Goal: Transaction & Acquisition: Purchase product/service

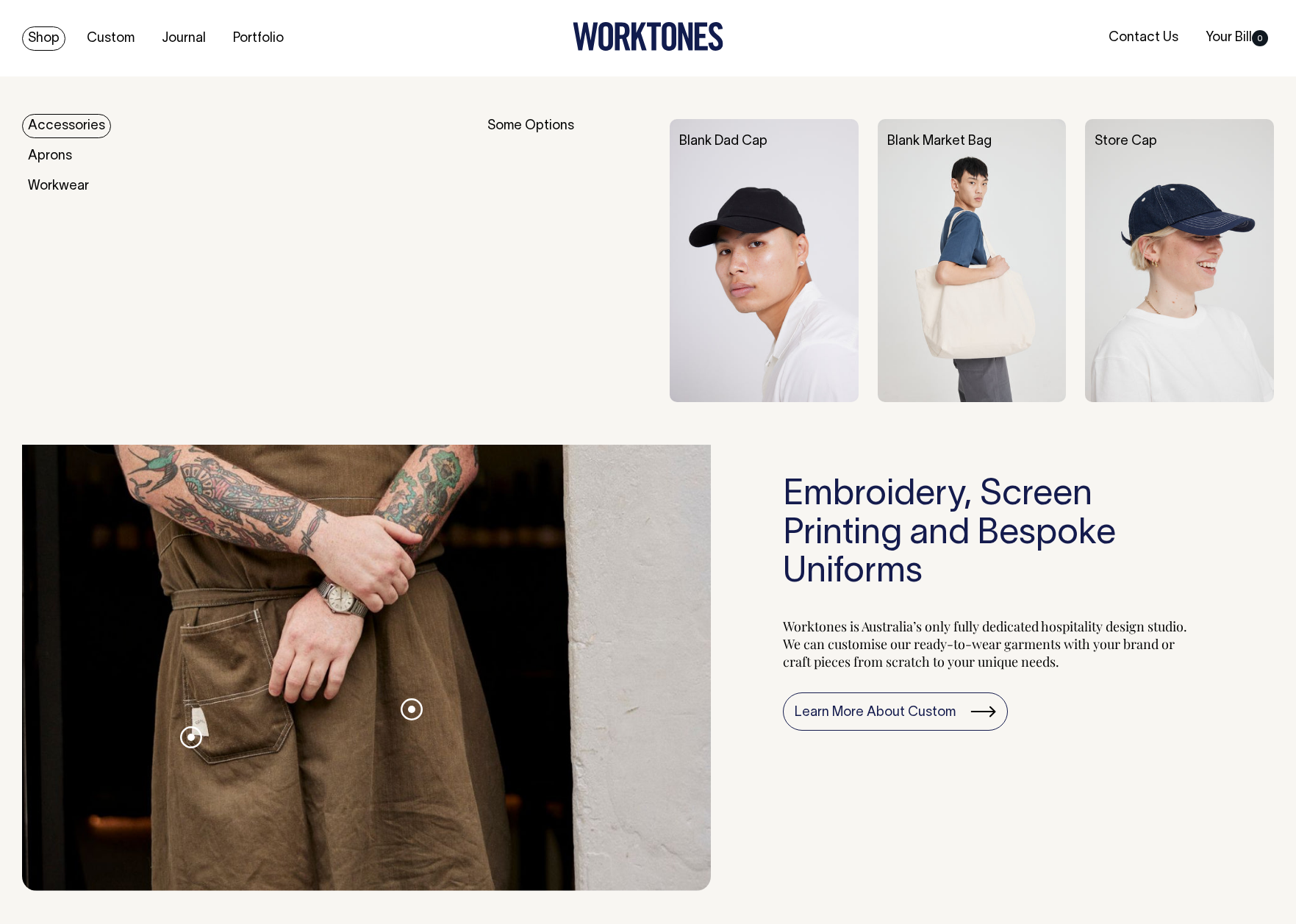
scroll to position [1238, 0]
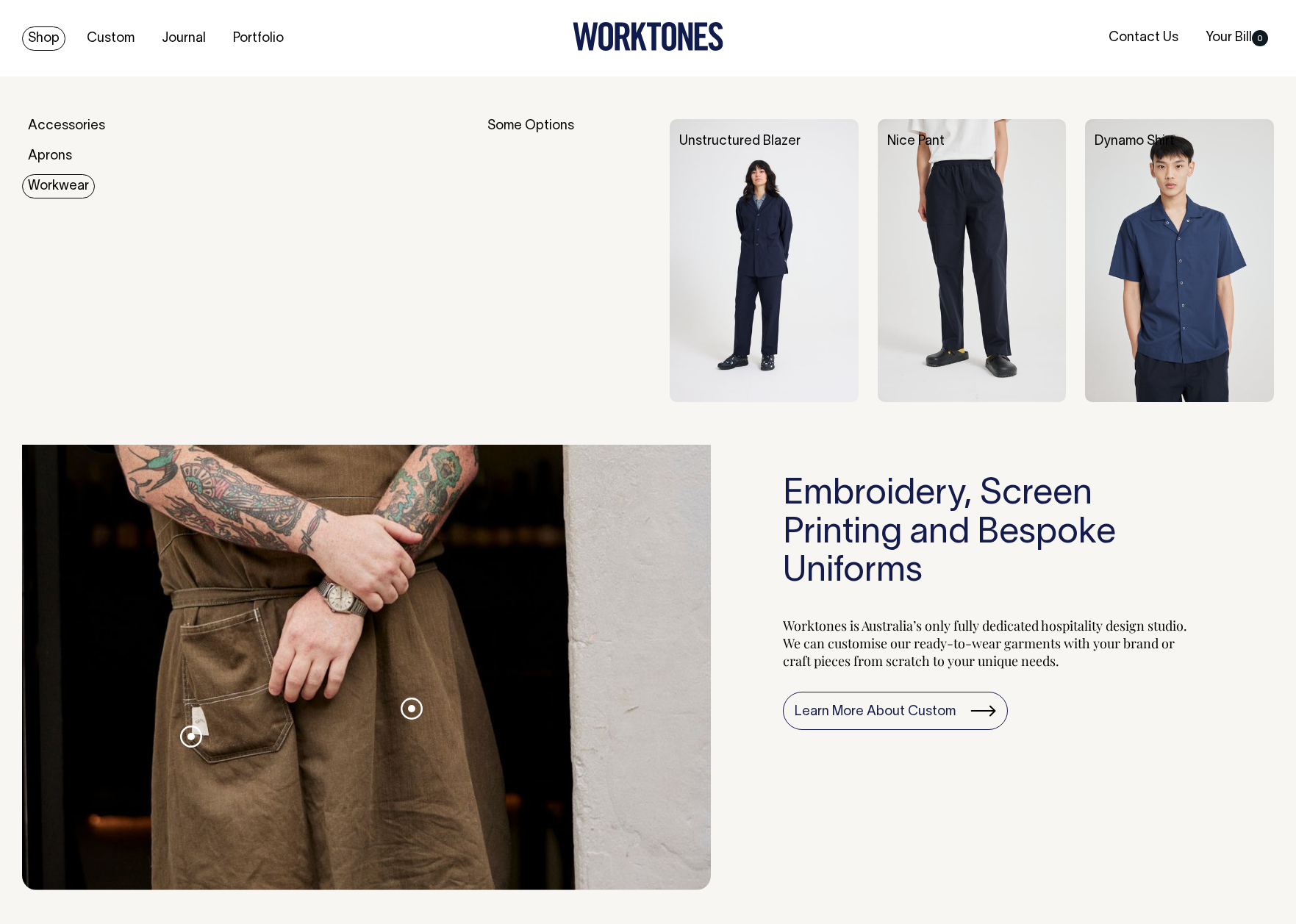
click at [55, 182] on link "Workwear" at bounding box center [59, 186] width 73 height 25
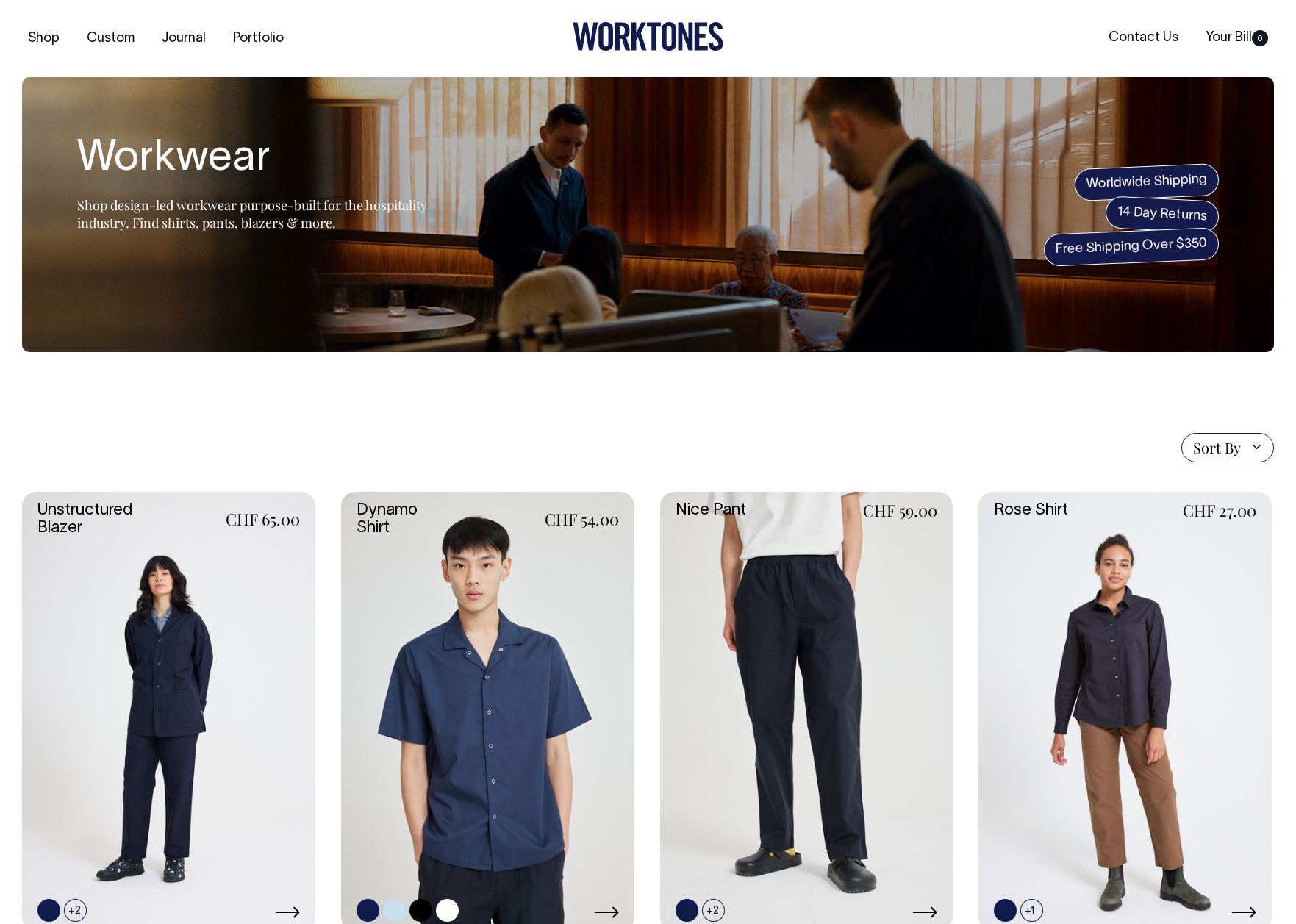
click at [500, 562] on link at bounding box center [487, 711] width 293 height 439
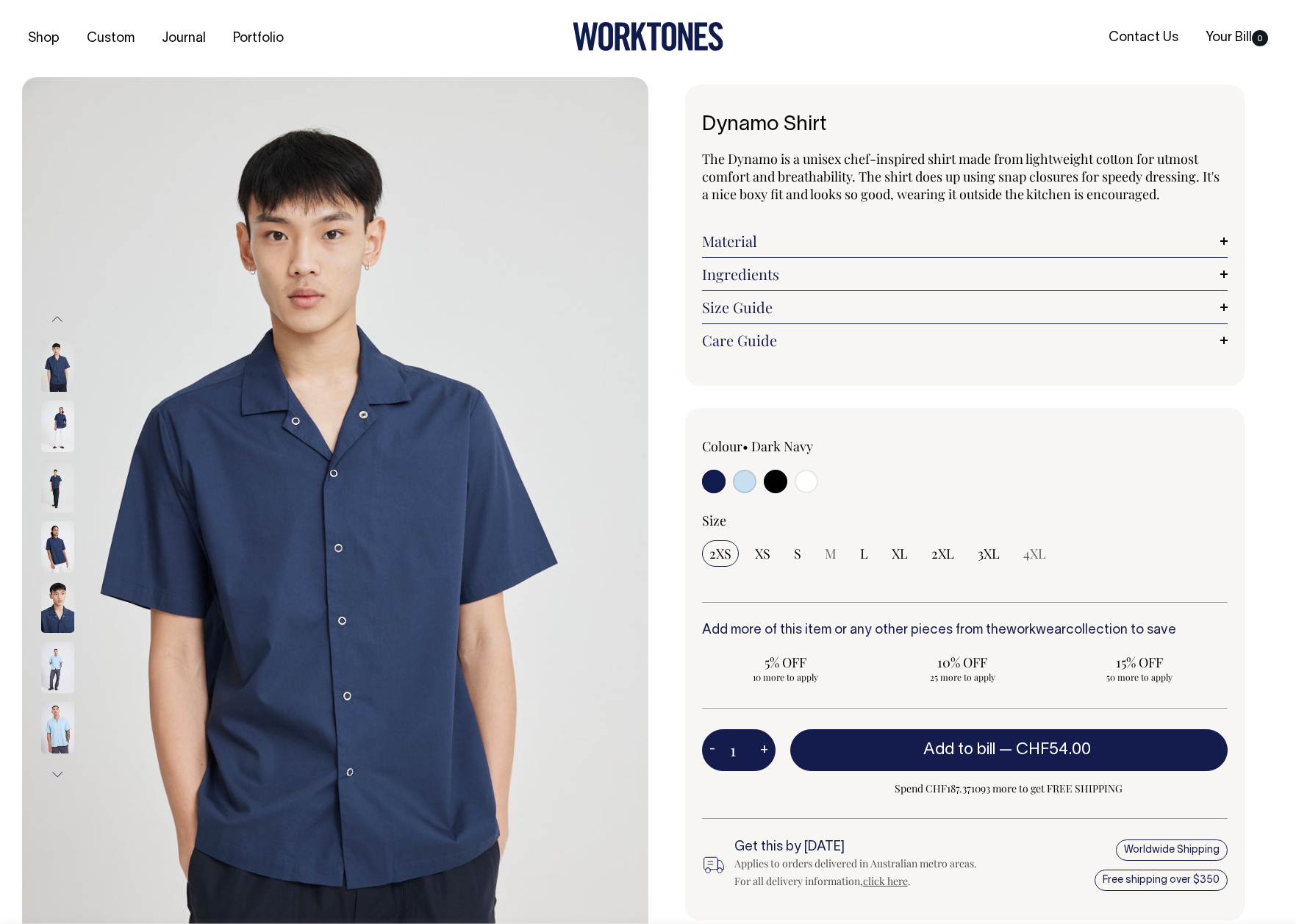
click at [743, 487] on input "radio" at bounding box center [745, 481] width 24 height 24
radio input "true"
select select "True Blue"
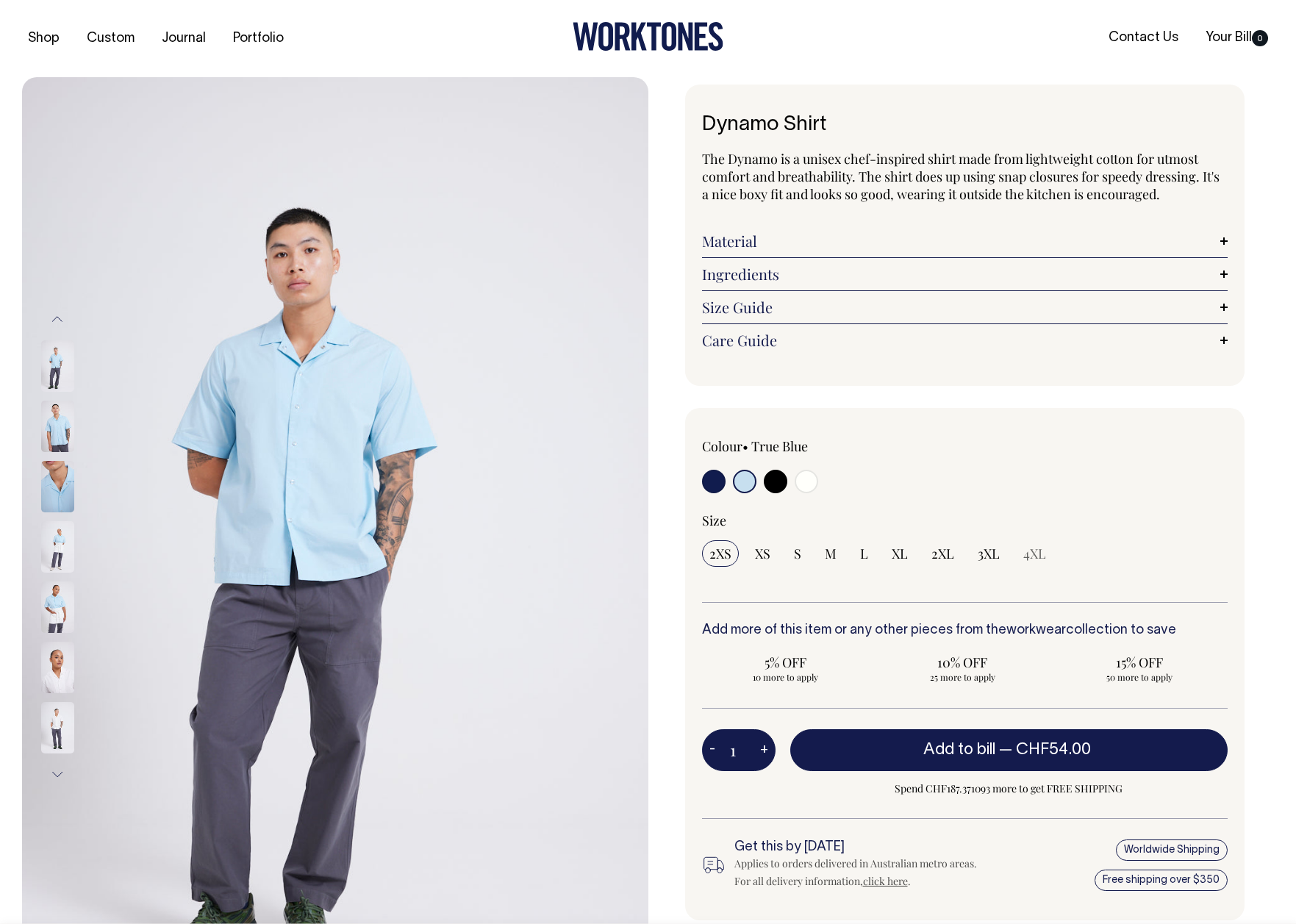
click at [801, 485] on input "radio" at bounding box center [807, 481] width 24 height 24
radio input "true"
select select "Off-White"
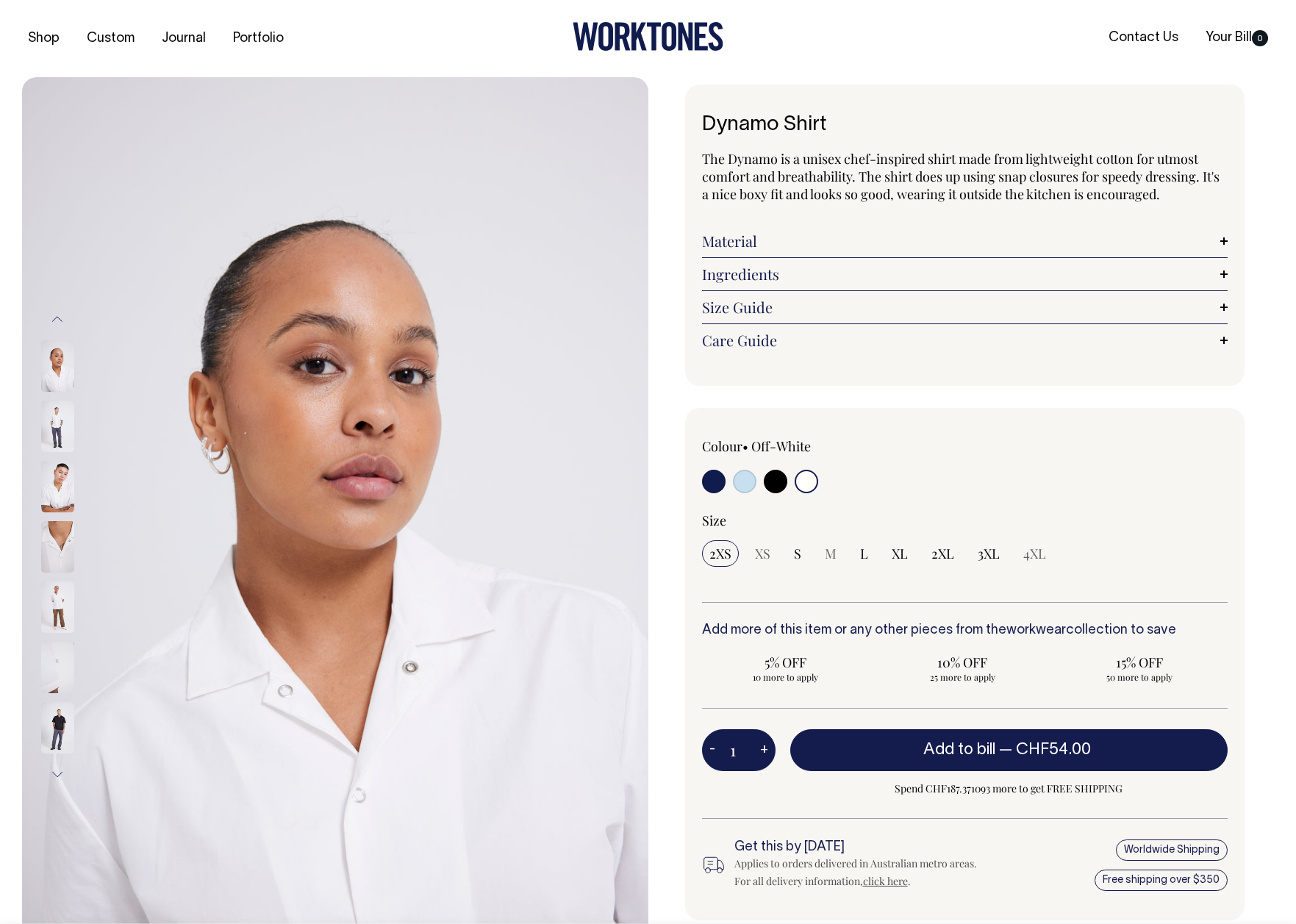
click at [772, 482] on input "radio" at bounding box center [776, 481] width 24 height 24
radio input "true"
select select "Black"
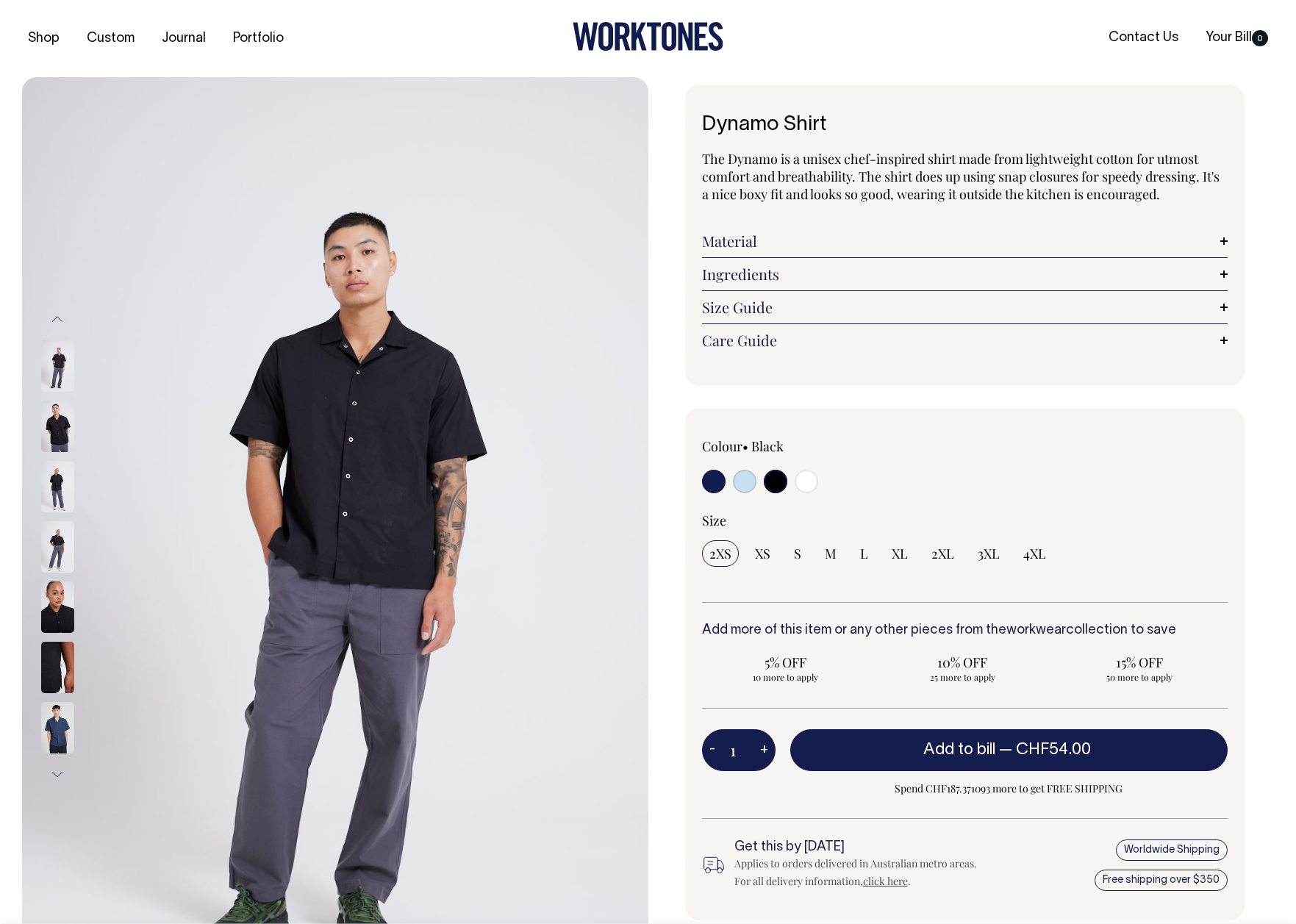
click at [706, 488] on input "radio" at bounding box center [714, 481] width 24 height 24
radio input "true"
select select "Dark Navy"
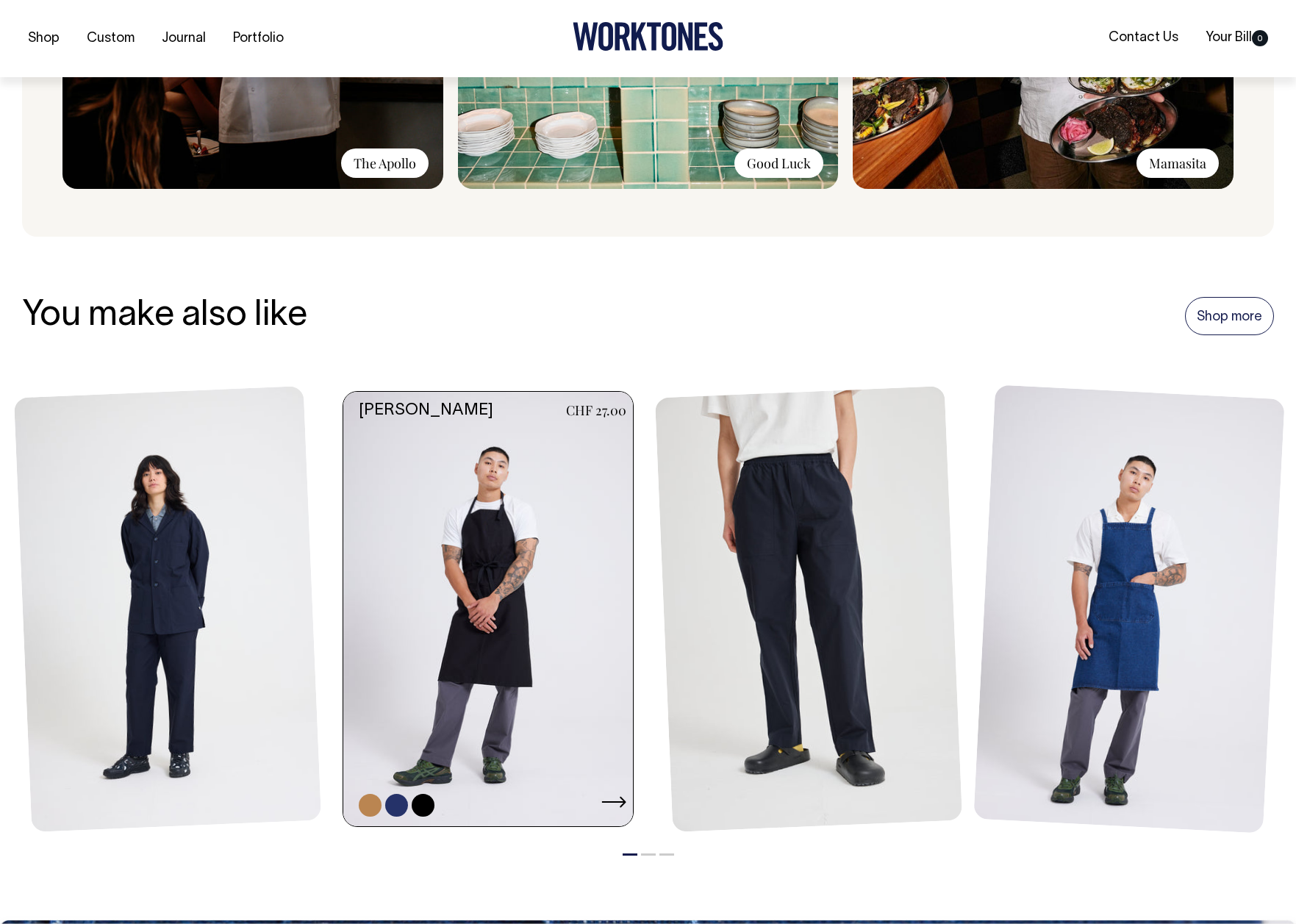
scroll to position [1412, 0]
